Goal: Contribute content: Contribute content

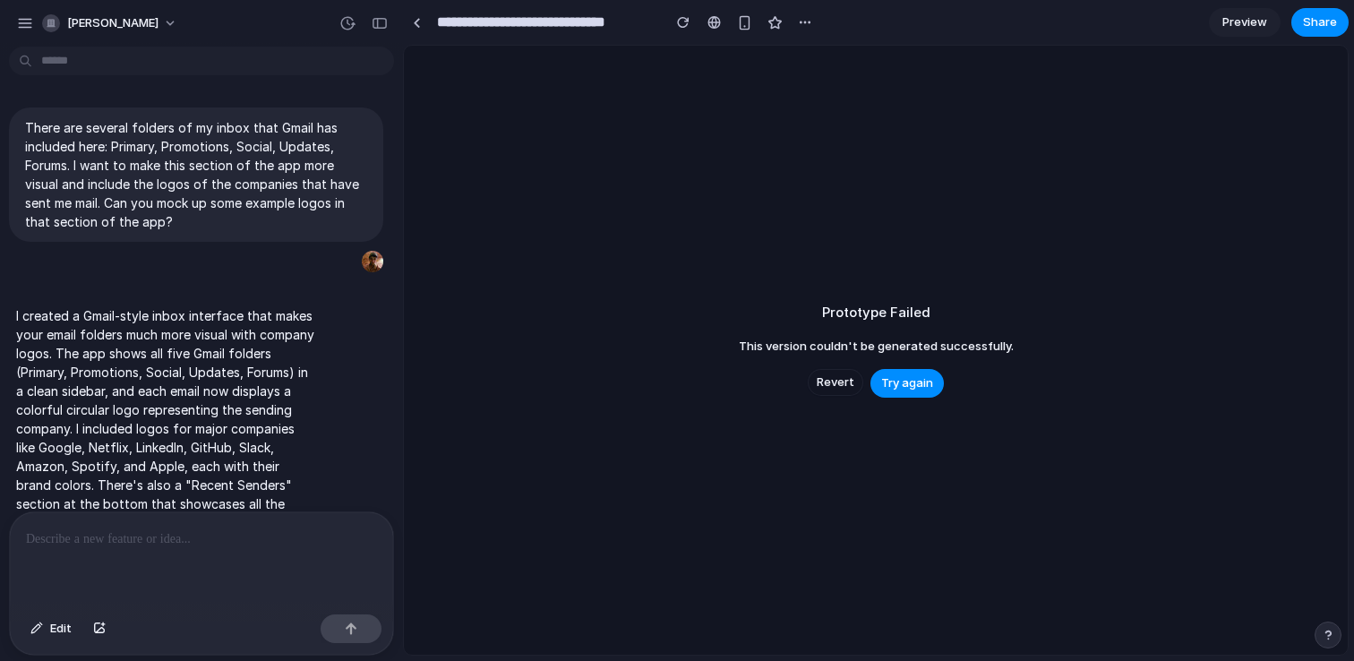
scroll to position [39, 0]
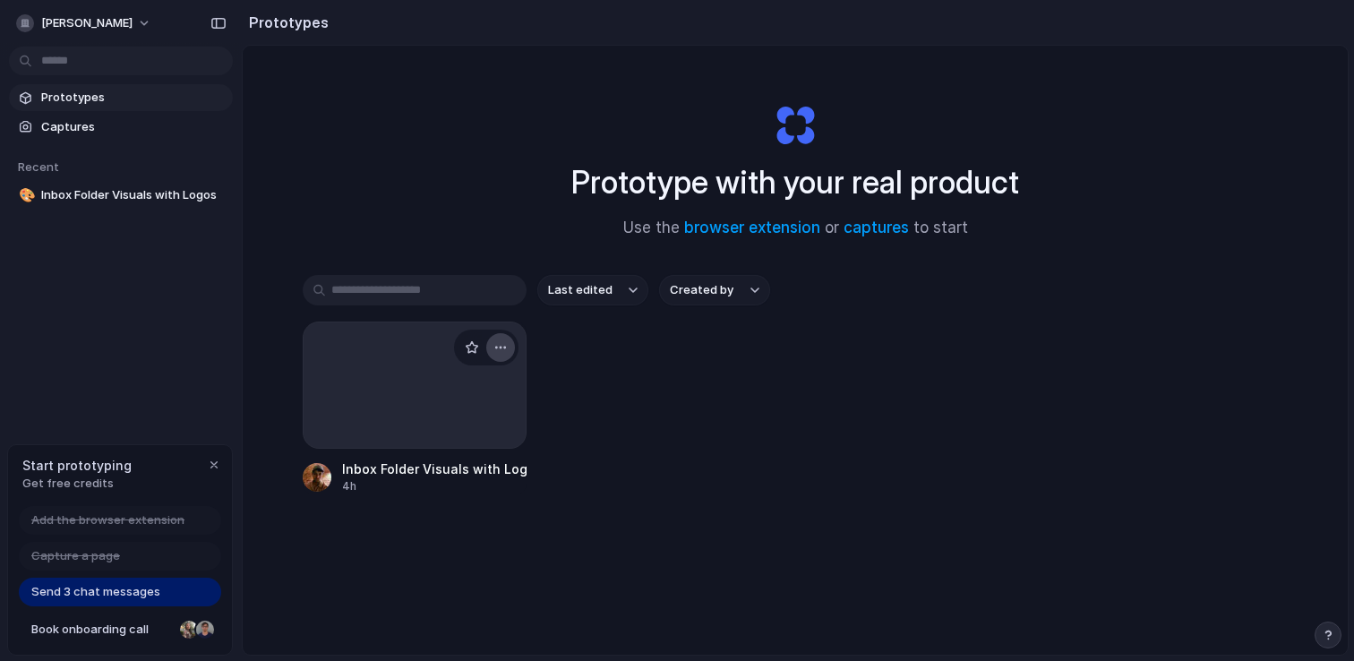
click at [500, 350] on div "button" at bounding box center [500, 347] width 14 height 14
click at [432, 479] on span "Delete" at bounding box center [433, 475] width 38 height 18
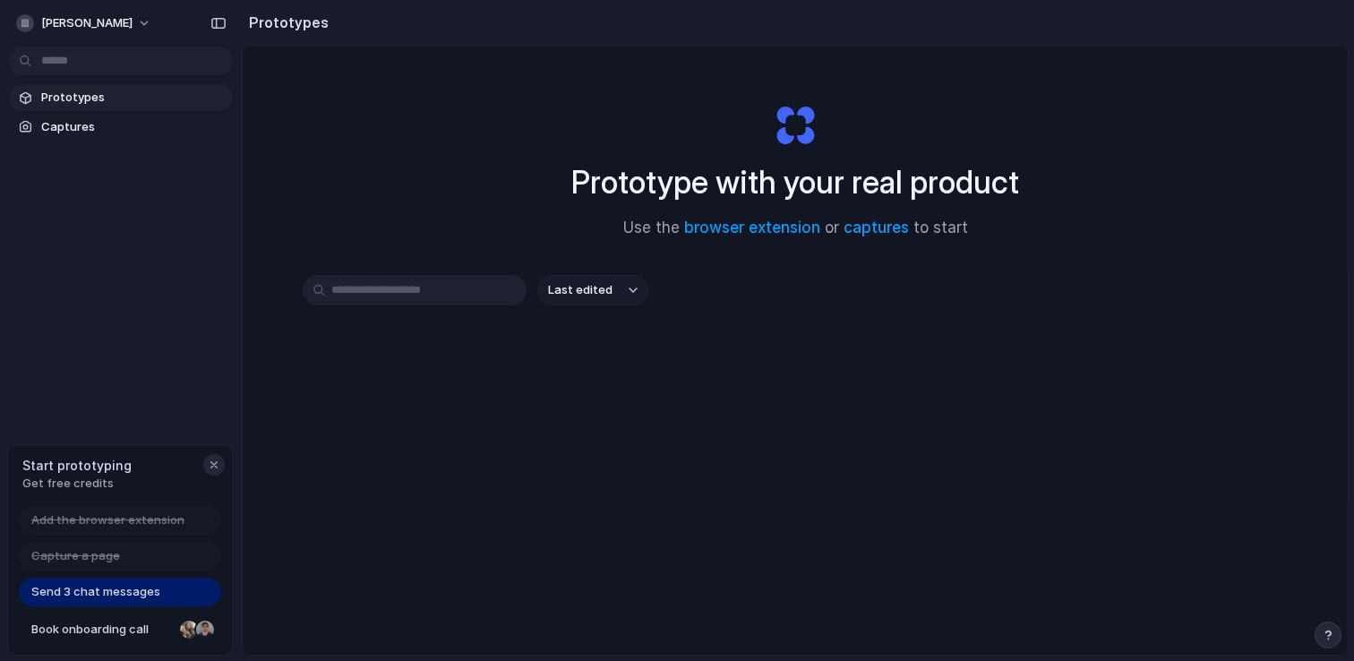
click at [212, 470] on div "button" at bounding box center [214, 464] width 14 height 14
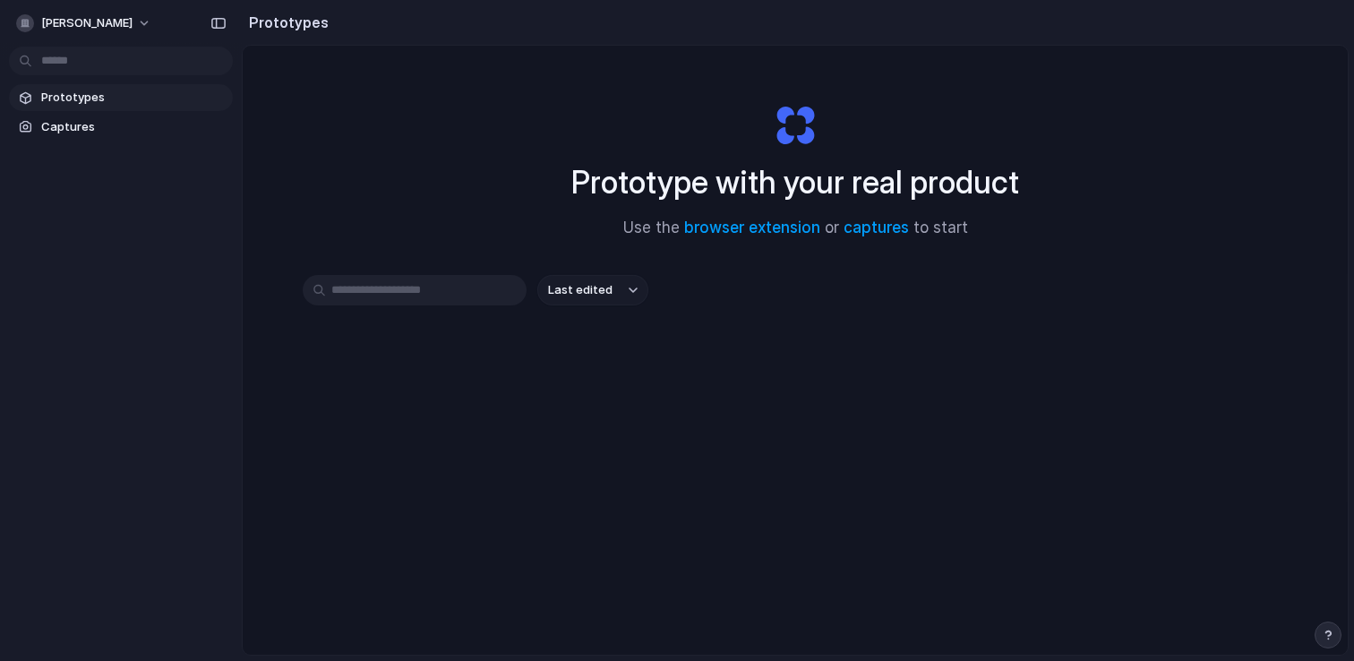
click at [89, 101] on span "Prototypes" at bounding box center [133, 98] width 184 height 18
click at [893, 231] on link "captures" at bounding box center [875, 227] width 65 height 18
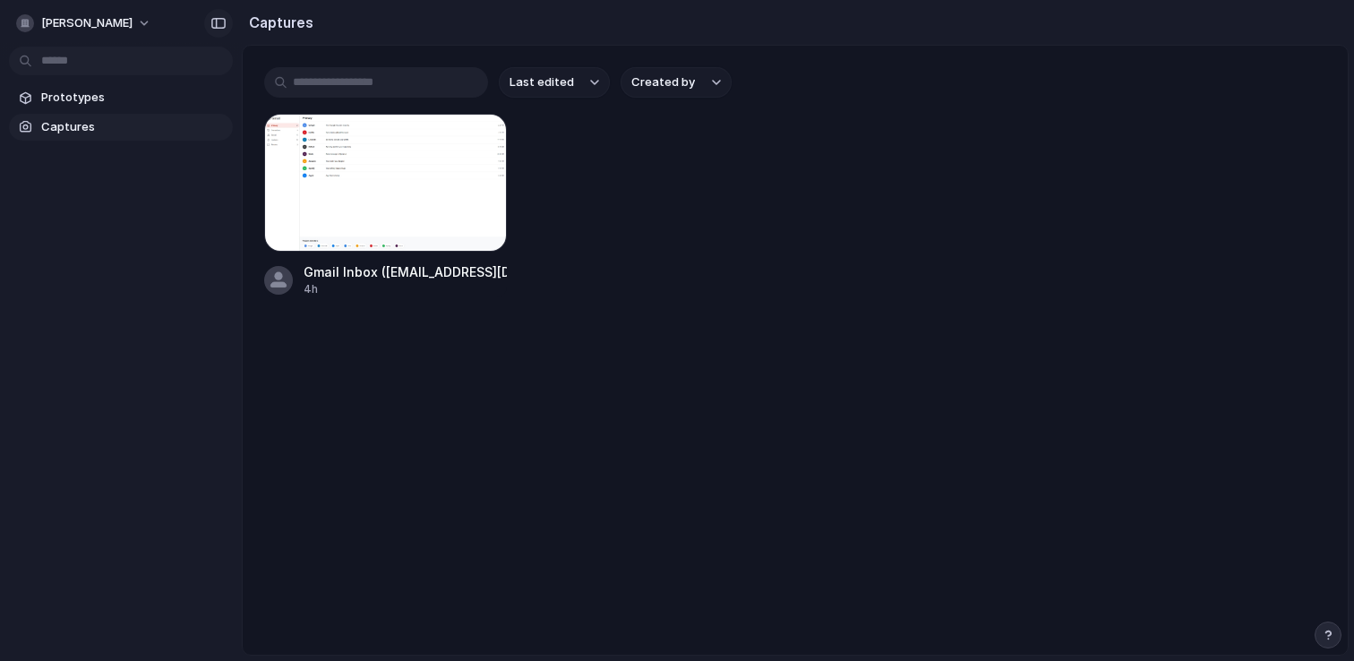
click at [222, 26] on div "button" at bounding box center [218, 23] width 16 height 13
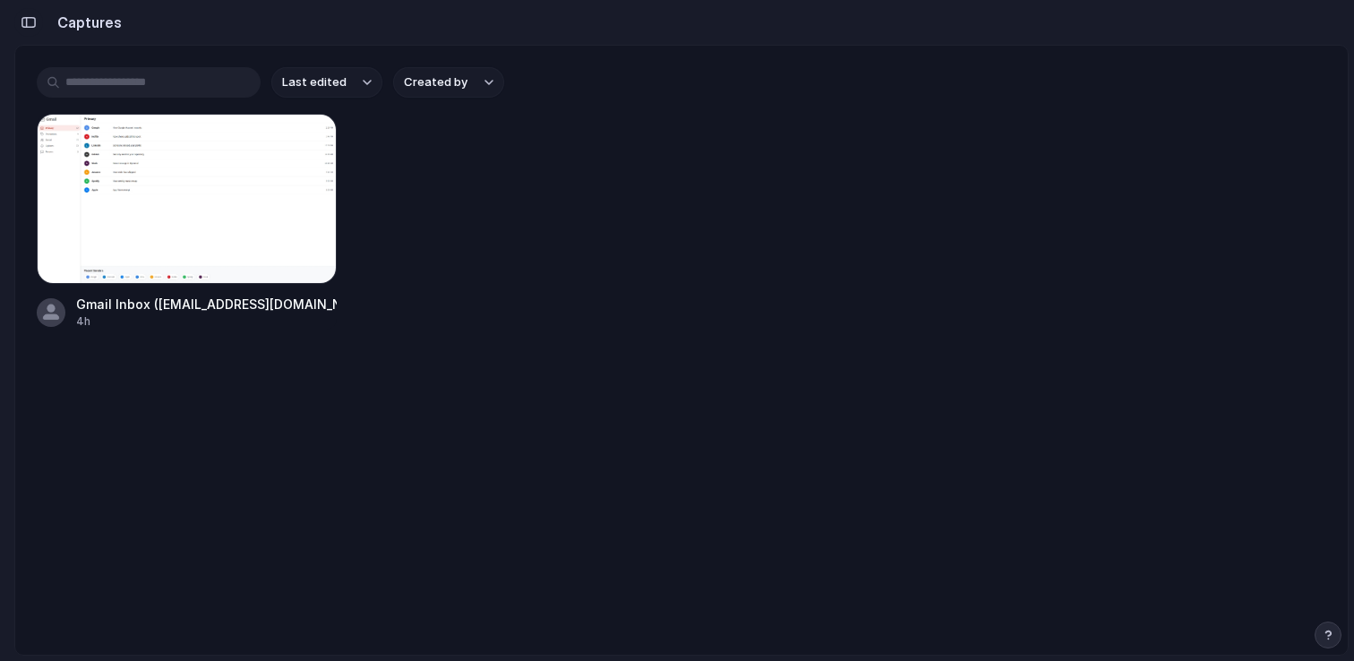
click at [32, 20] on div "button" at bounding box center [29, 22] width 16 height 13
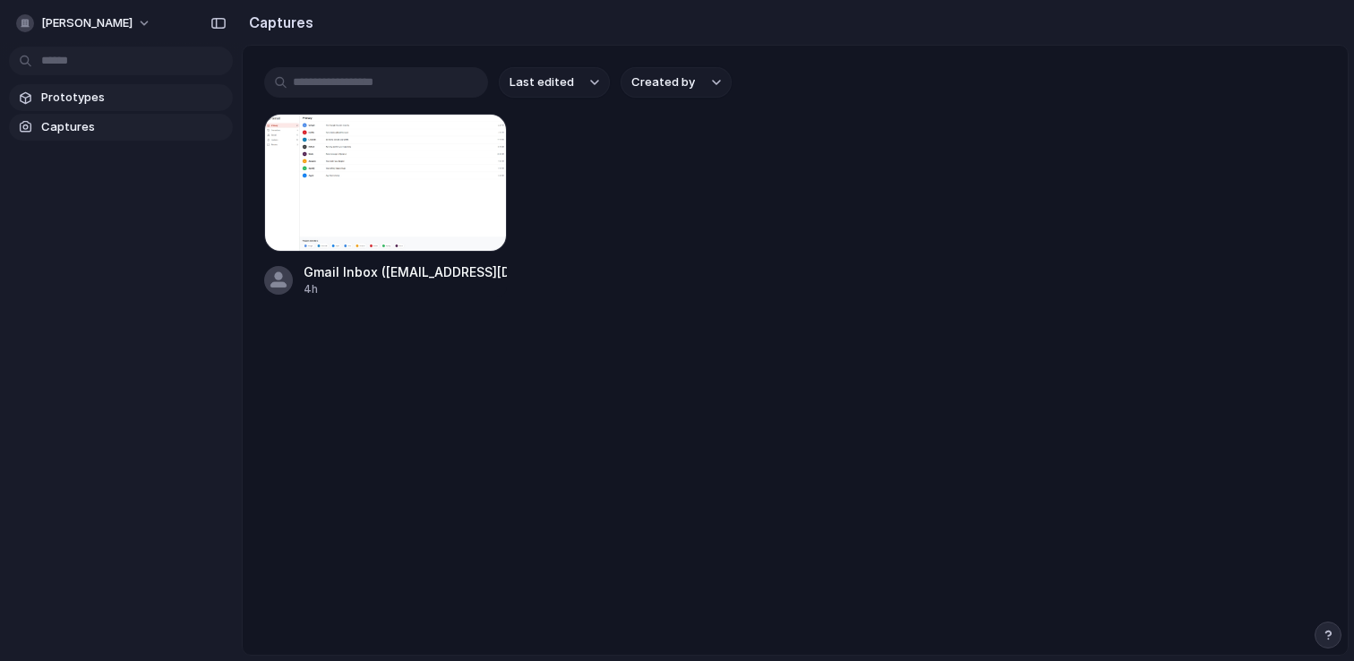
click at [71, 94] on span "Prototypes" at bounding box center [133, 98] width 184 height 18
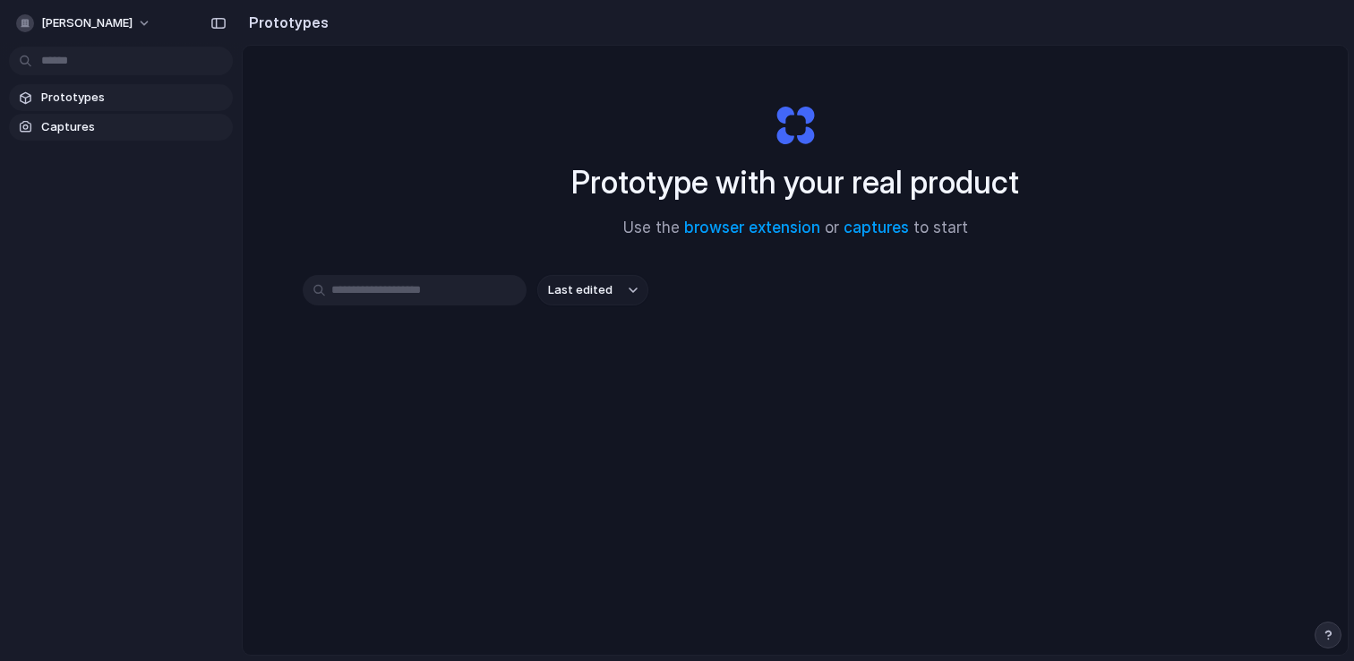
click at [89, 132] on span "Captures" at bounding box center [133, 127] width 184 height 18
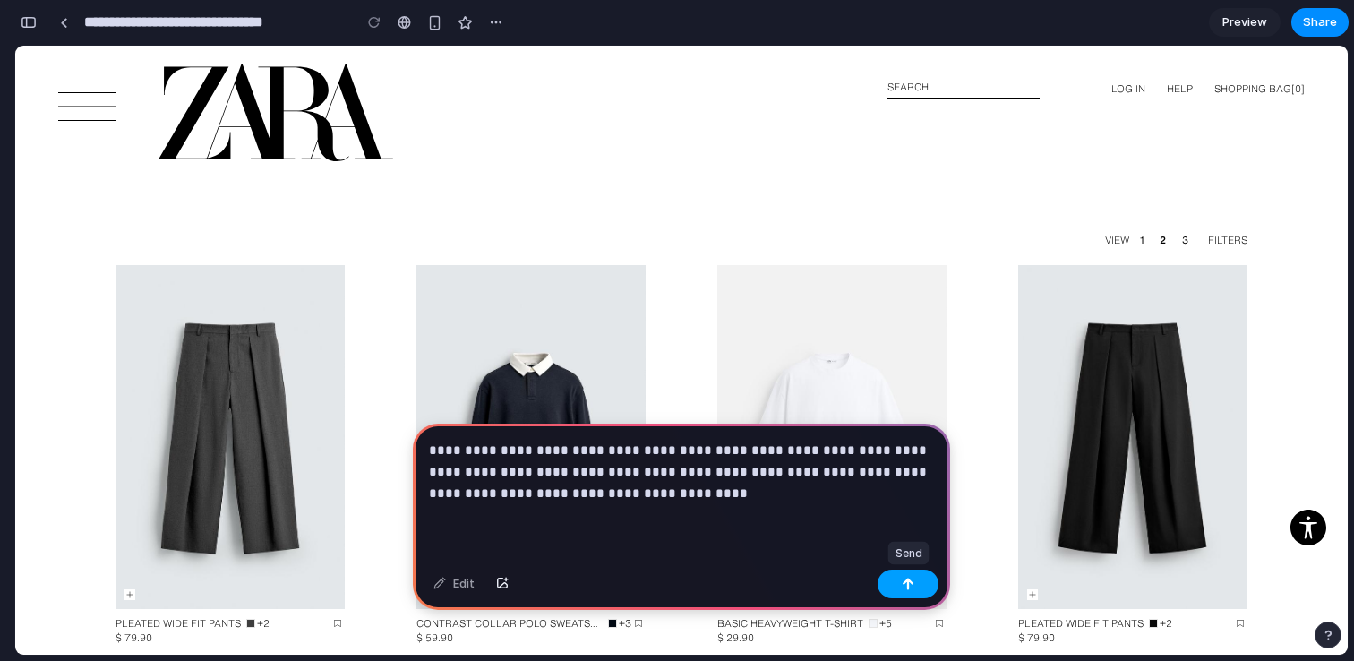
click at [916, 582] on button "button" at bounding box center [907, 583] width 61 height 29
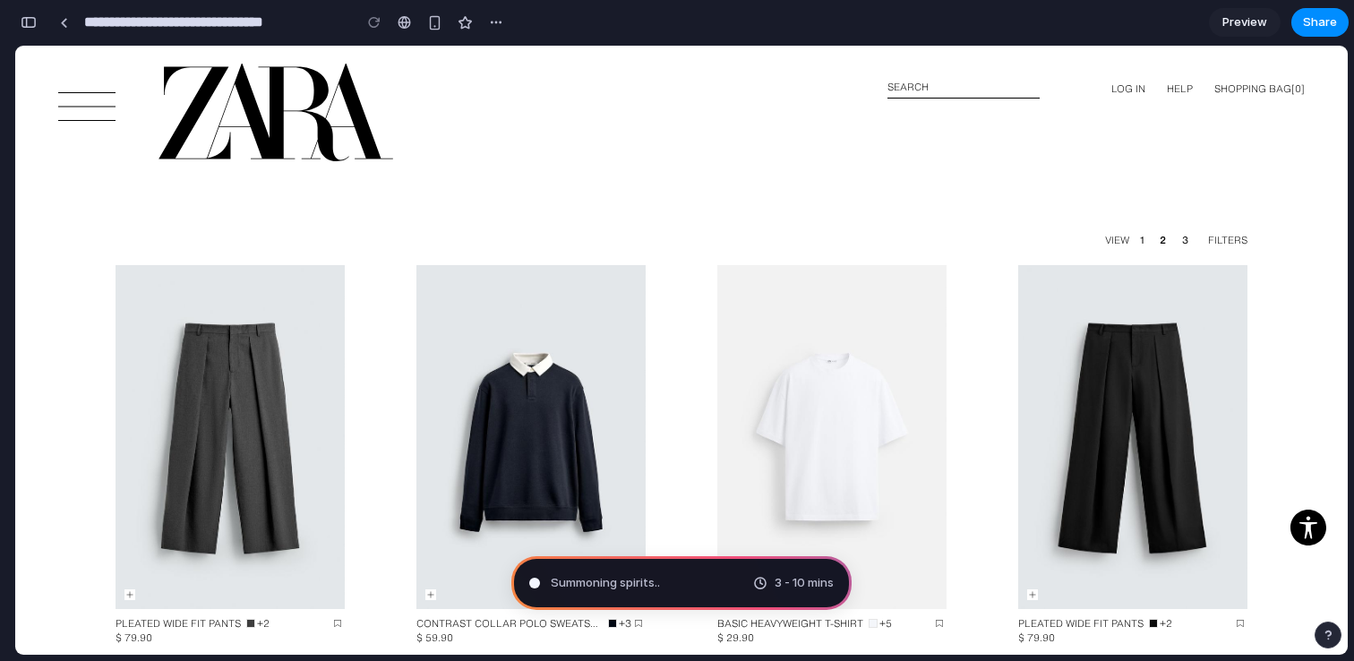
type input "**********"
